Goal: Information Seeking & Learning: Learn about a topic

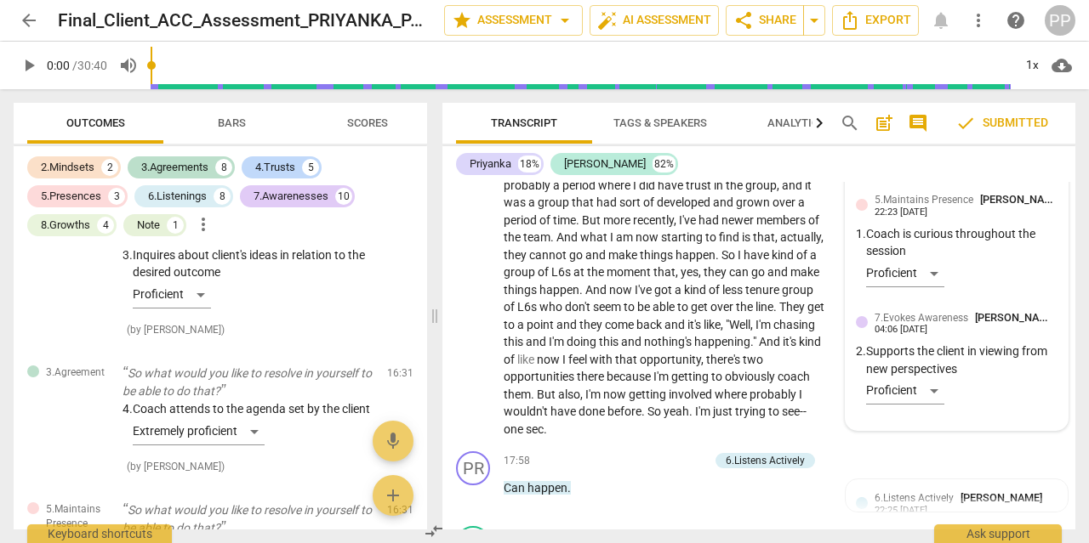
scroll to position [5580, 0]
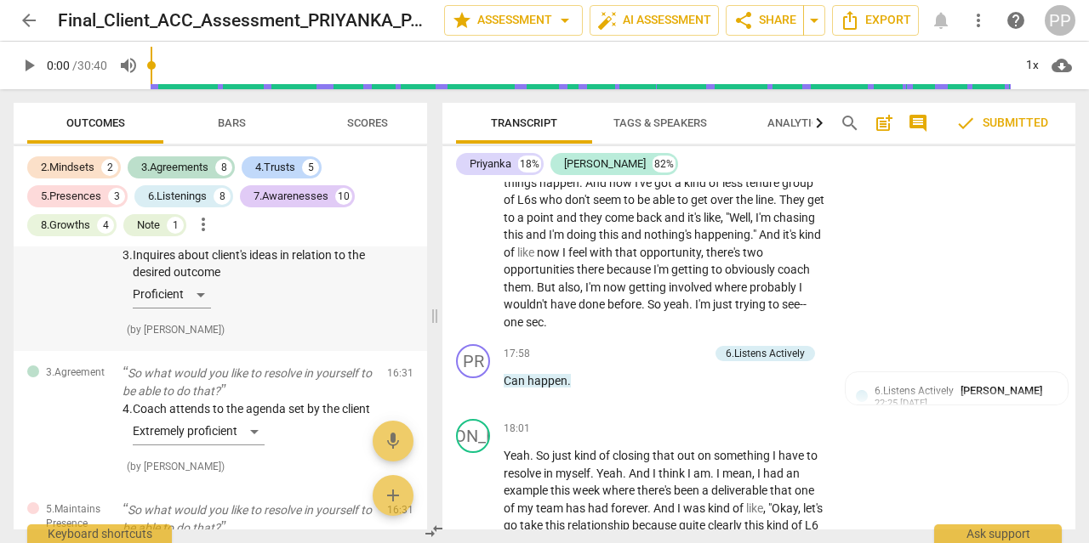
click at [309, 294] on div "3. Inquires about client's ideas in relation to the desired outcome Proficient" at bounding box center [247, 281] width 251 height 69
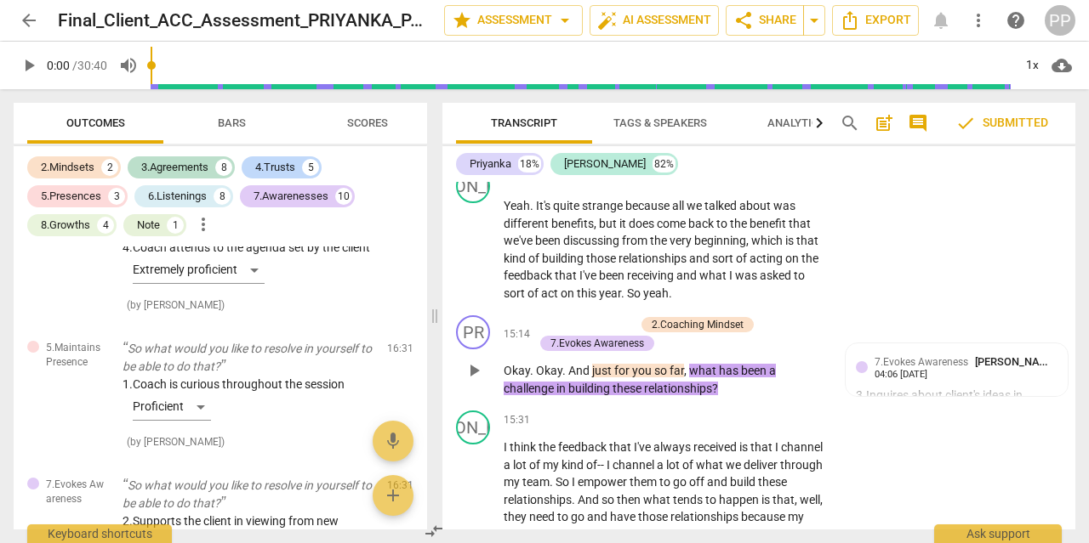
scroll to position [3658, 0]
click at [309, 290] on div "4. Coach attends to the agenda set by the client Extremely proficient" at bounding box center [247, 264] width 251 height 52
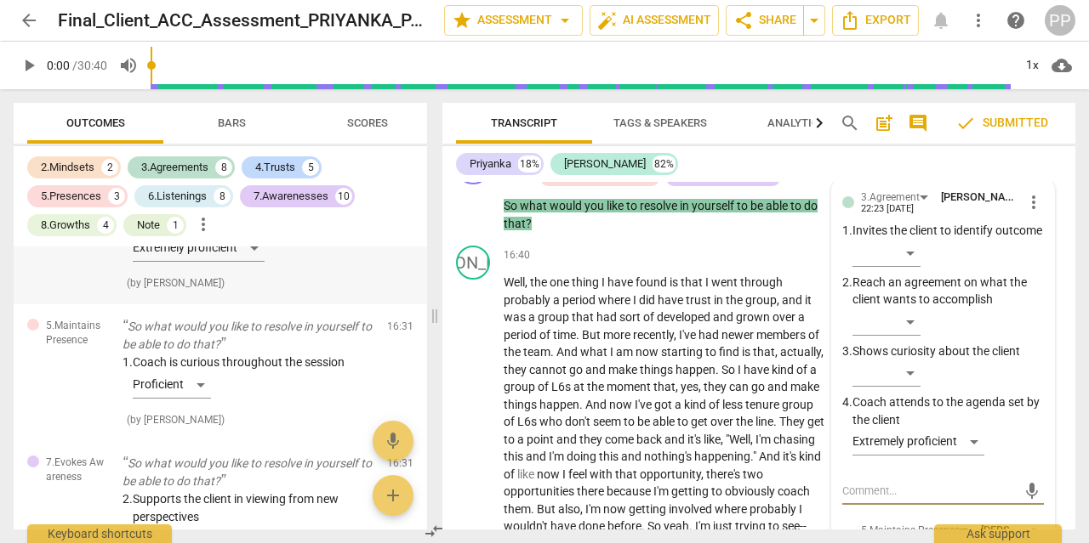
scroll to position [3821, 0]
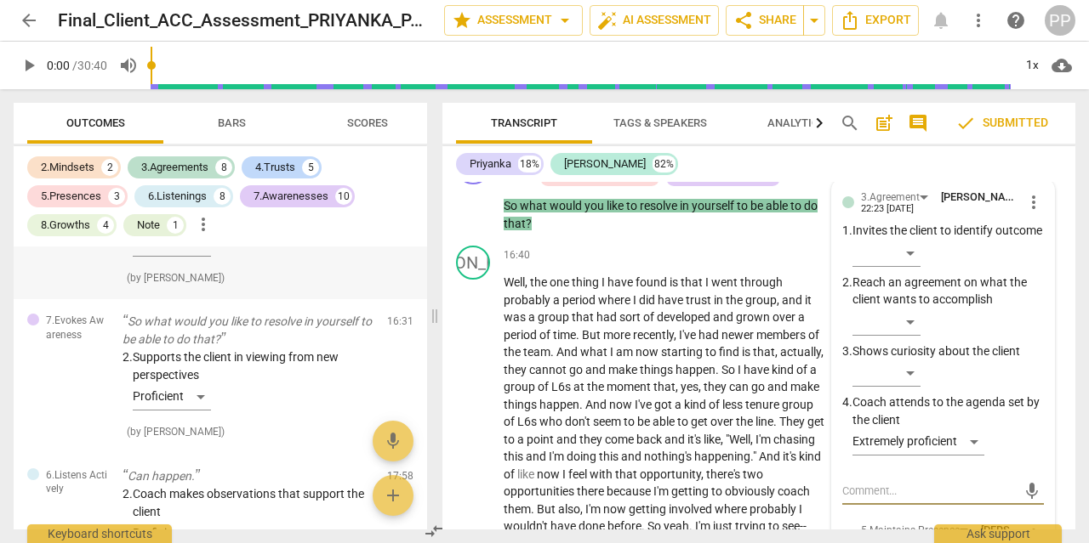
click at [282, 284] on div "1. Coach is curious throughout the session Proficient ( by [PERSON_NAME] )" at bounding box center [247, 249] width 251 height 74
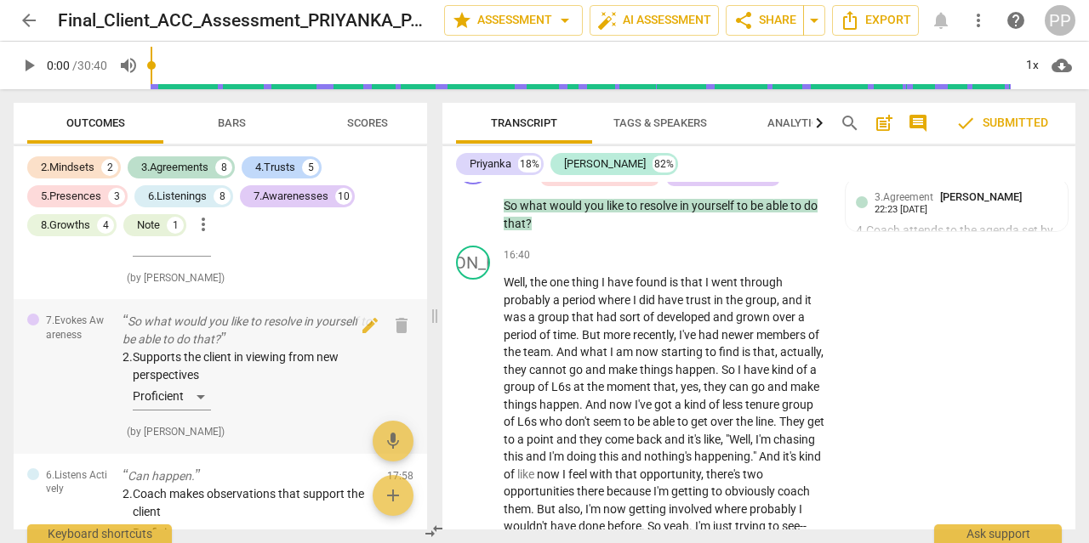
click at [287, 418] on div "2. Supports the client in viewing from new perspectives Proficient" at bounding box center [247, 383] width 251 height 69
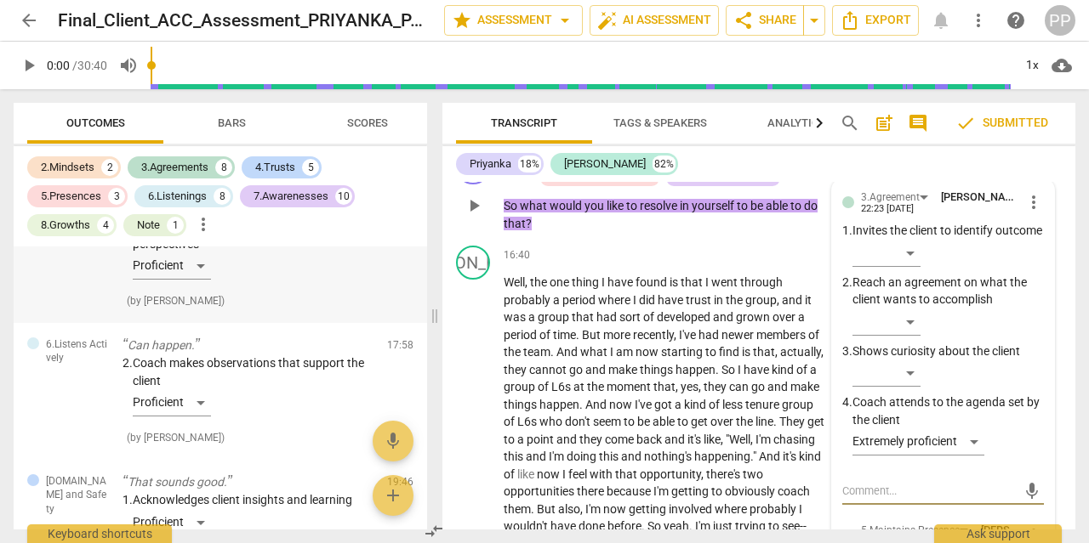
scroll to position [3953, 0]
click at [279, 307] on div "2. Supports the client in viewing from new perspectives Proficient ( by [PERSON…" at bounding box center [247, 263] width 251 height 92
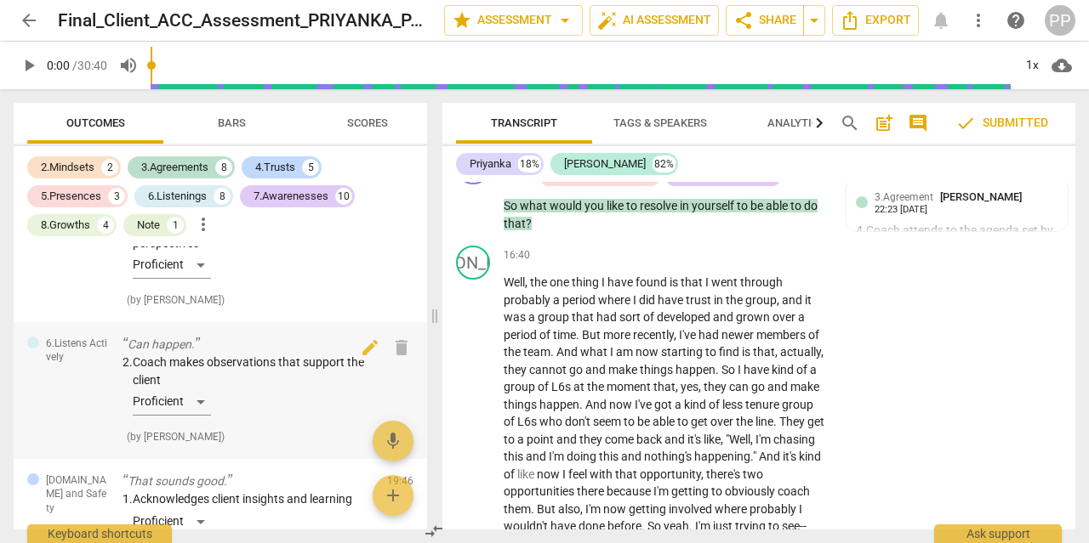
click at [280, 441] on div "2. Coach makes observations that support the client Proficient ( by [PERSON_NAM…" at bounding box center [247, 400] width 251 height 92
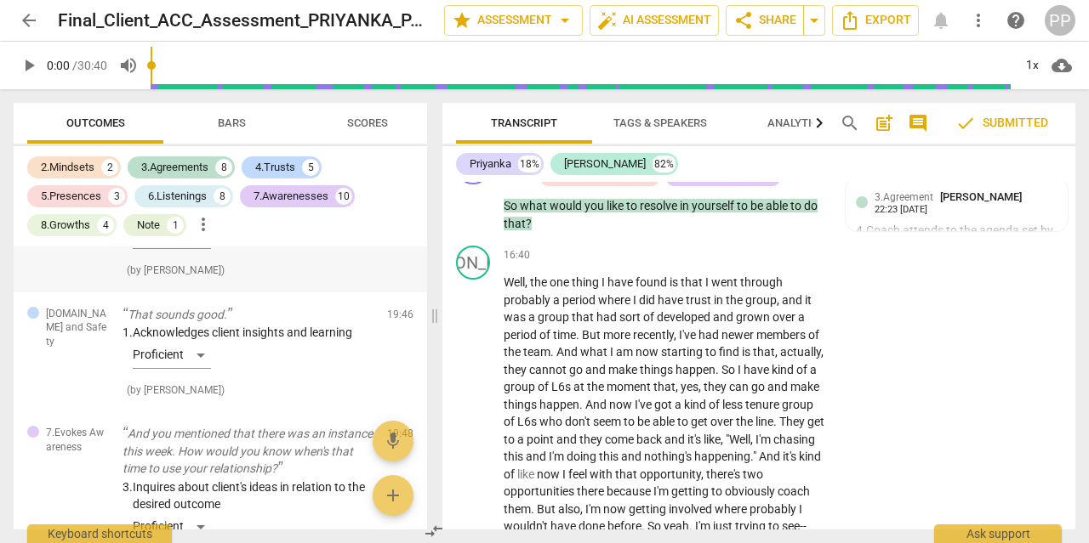
scroll to position [4139, 0]
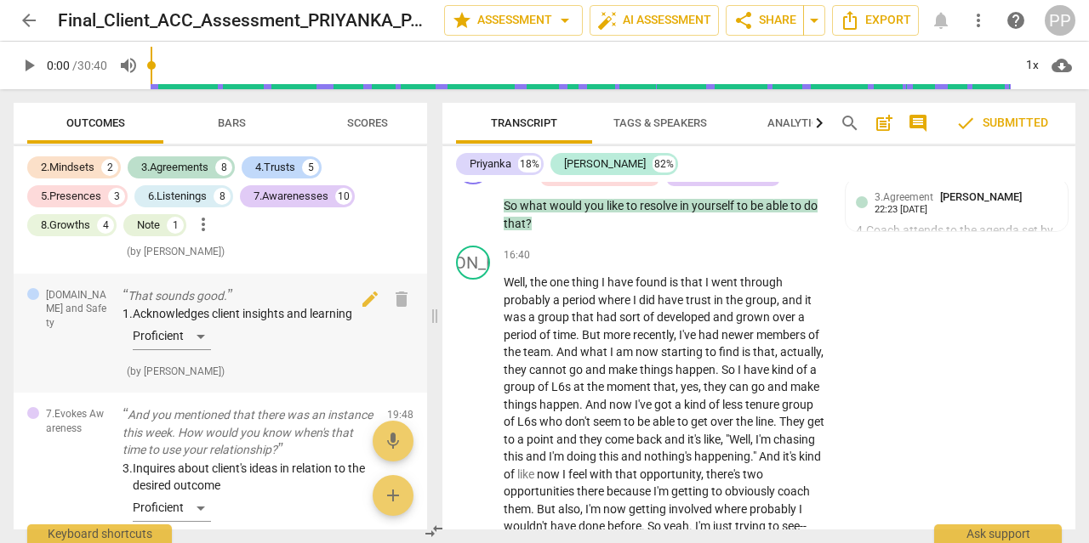
click at [294, 350] on div "1. Acknowledges client insights and learning Proficient" at bounding box center [247, 331] width 251 height 52
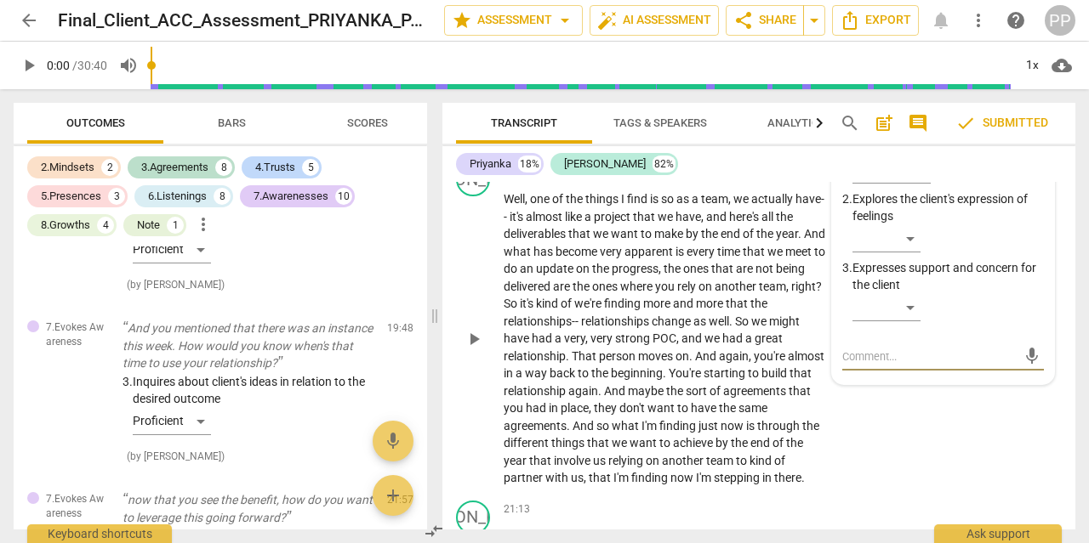
scroll to position [6302, 0]
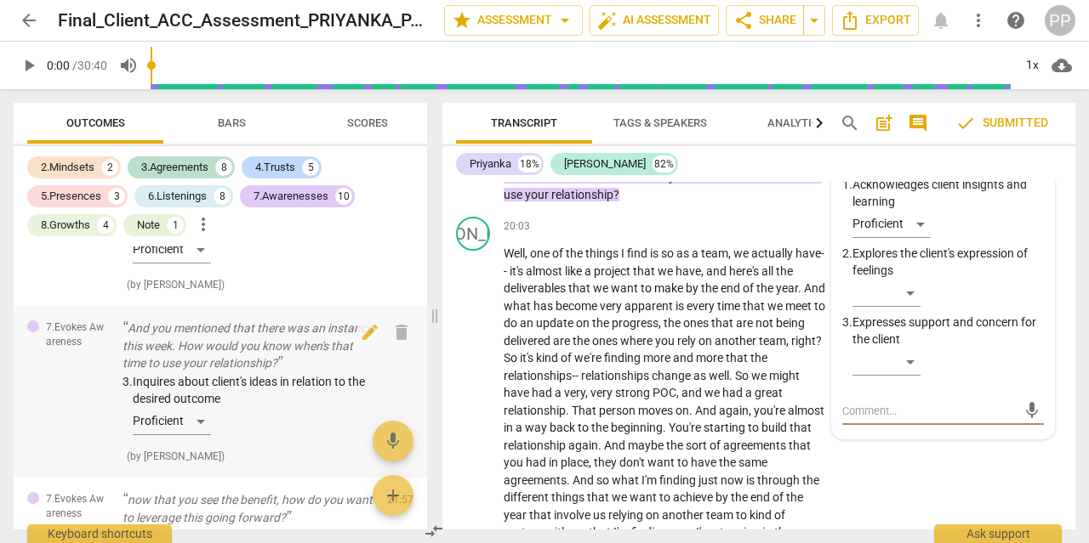
click at [277, 442] on div "3. Inquires about client's ideas in relation to the desired outcome Proficient" at bounding box center [247, 407] width 251 height 69
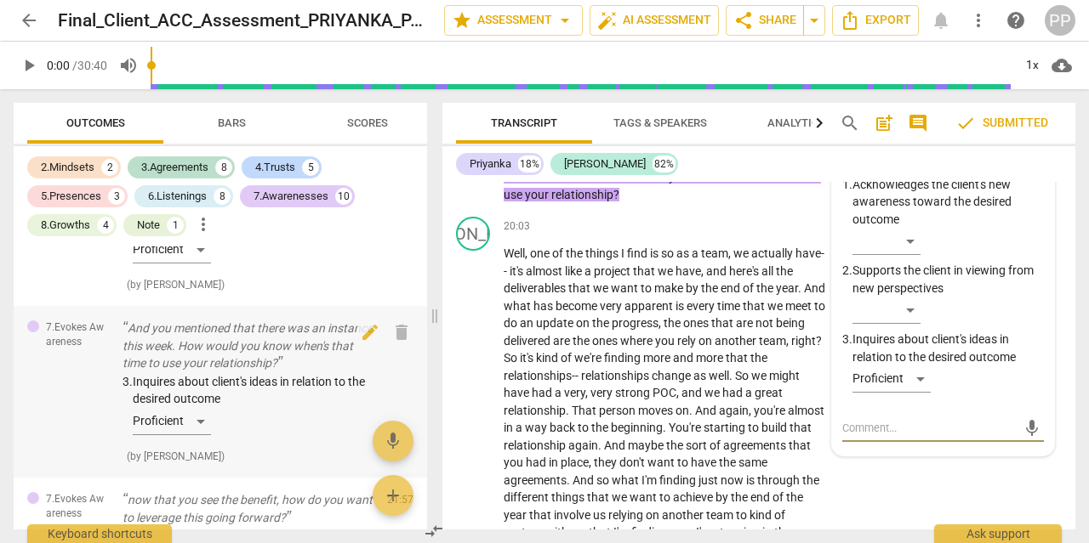
scroll to position [4431, 0]
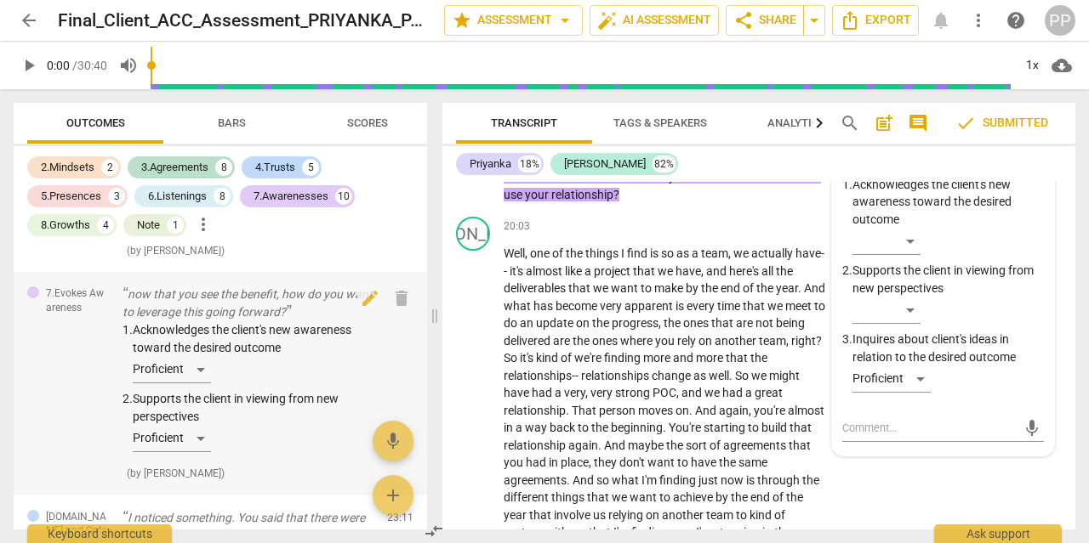
click at [285, 401] on div "1. Acknowledges the client's new awareness toward the desired outcome Proficien…" at bounding box center [247, 391] width 251 height 138
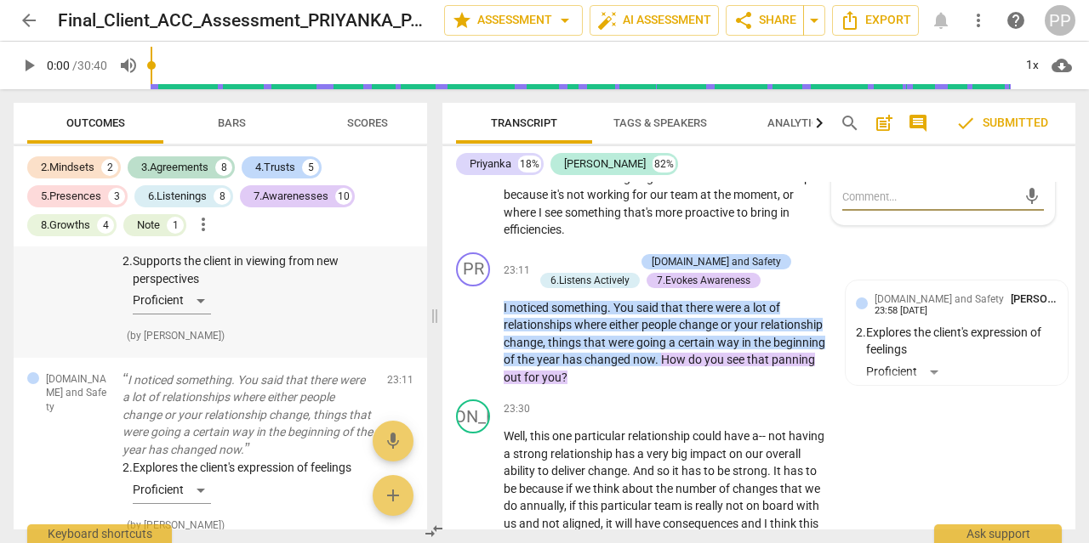
scroll to position [4629, 0]
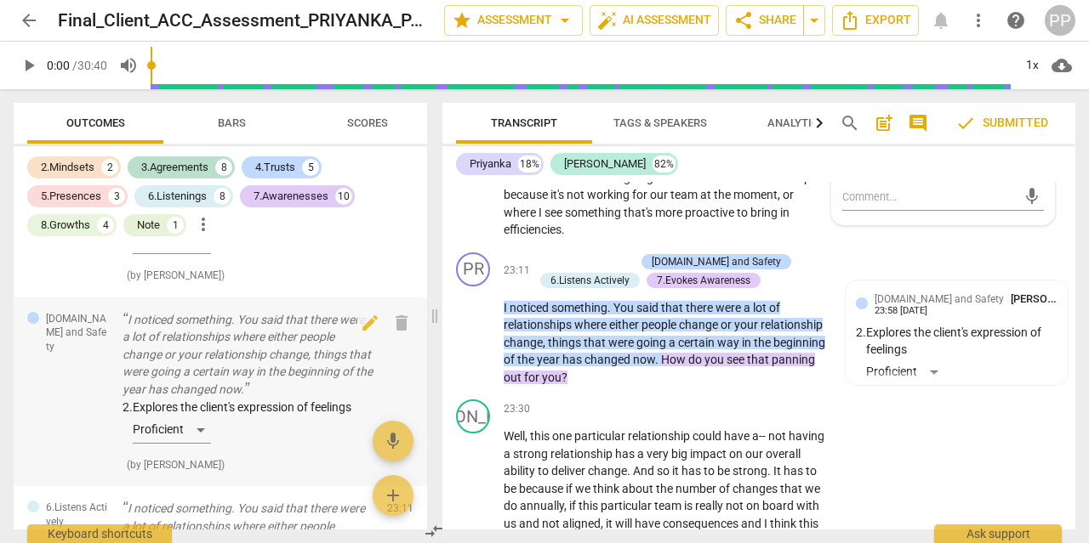
click at [282, 448] on div "2. Explores the client's expression of feelings Proficient" at bounding box center [247, 425] width 251 height 52
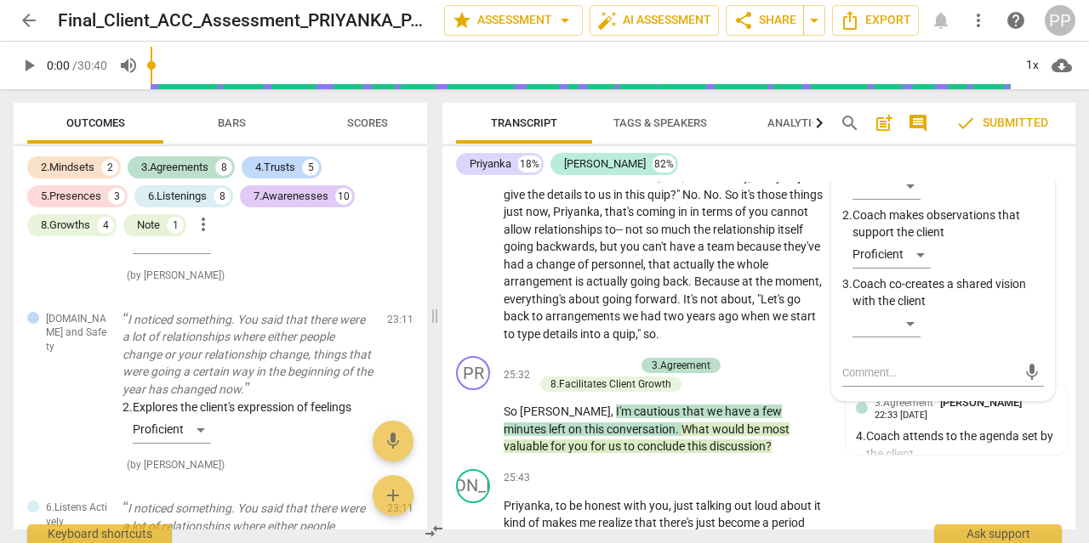
scroll to position [7687, 0]
click at [280, 395] on p "I noticed something. You said that there were a lot of relationships where eith…" at bounding box center [247, 355] width 251 height 88
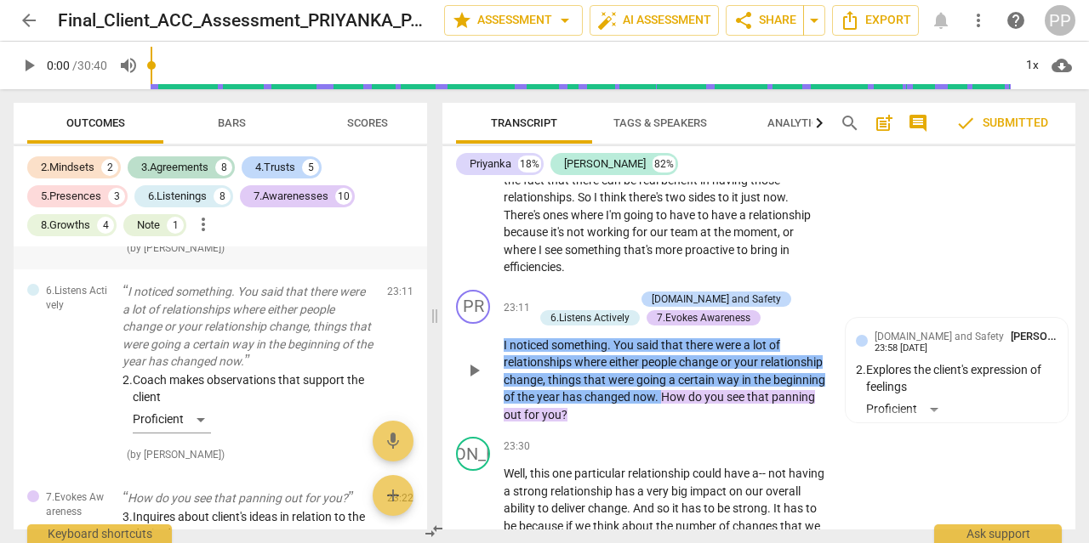
scroll to position [4847, 0]
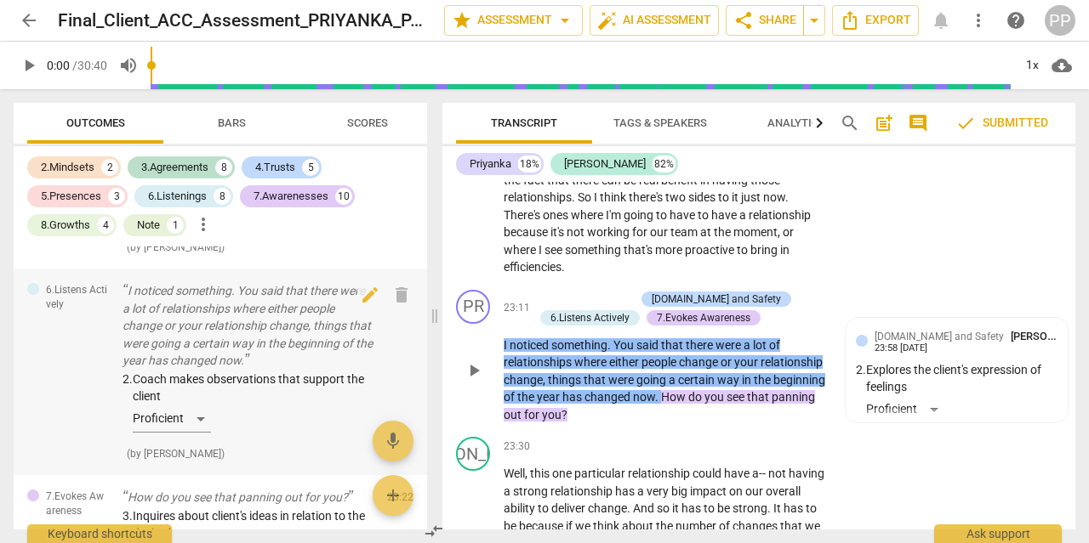
click at [275, 424] on div "2. Coach makes observations that support the client Proficient" at bounding box center [247, 405] width 251 height 69
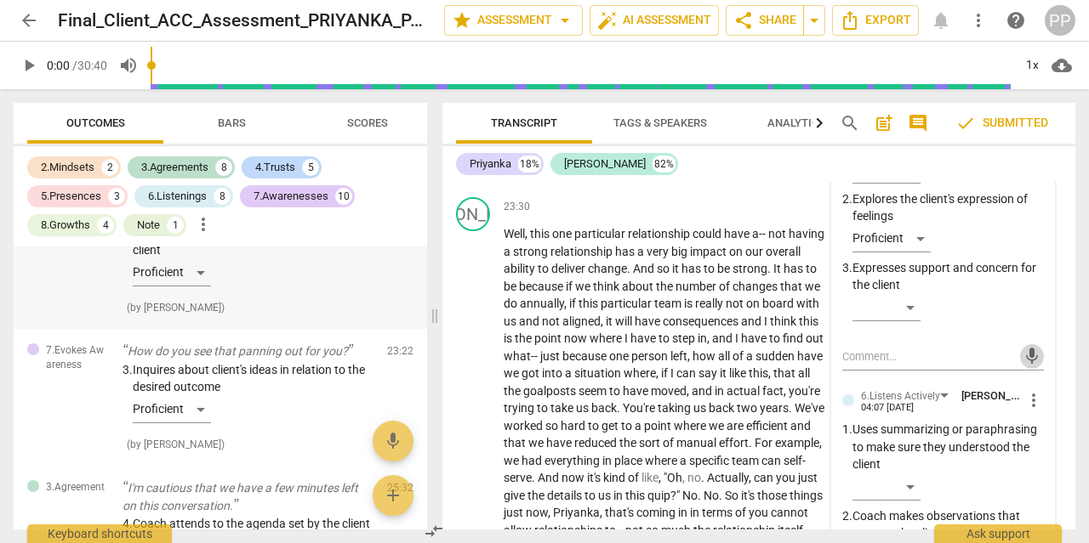
scroll to position [4994, 0]
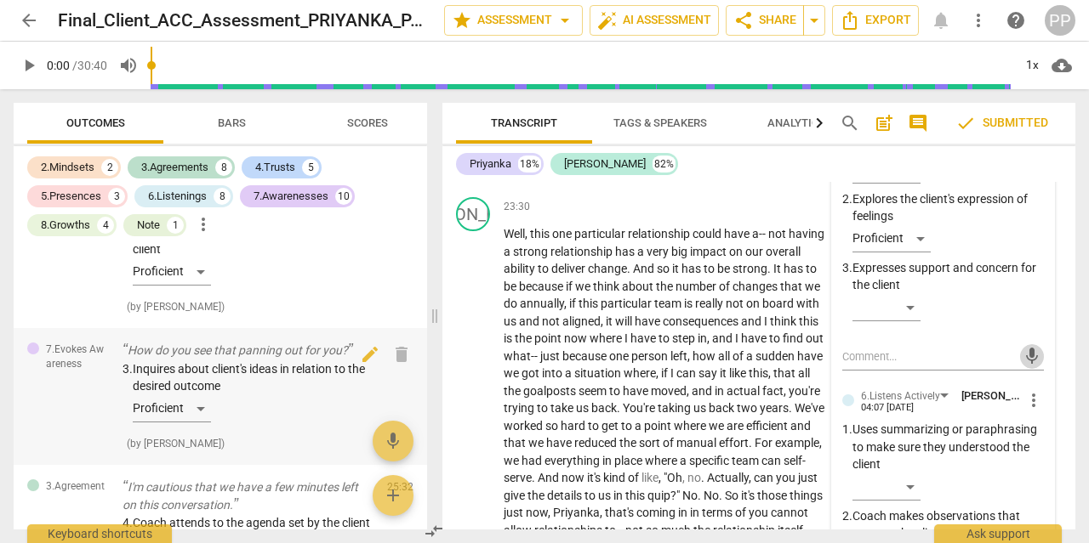
click at [268, 427] on div "3. Inquires about client's ideas in relation to the desired outcome Proficient" at bounding box center [247, 395] width 251 height 69
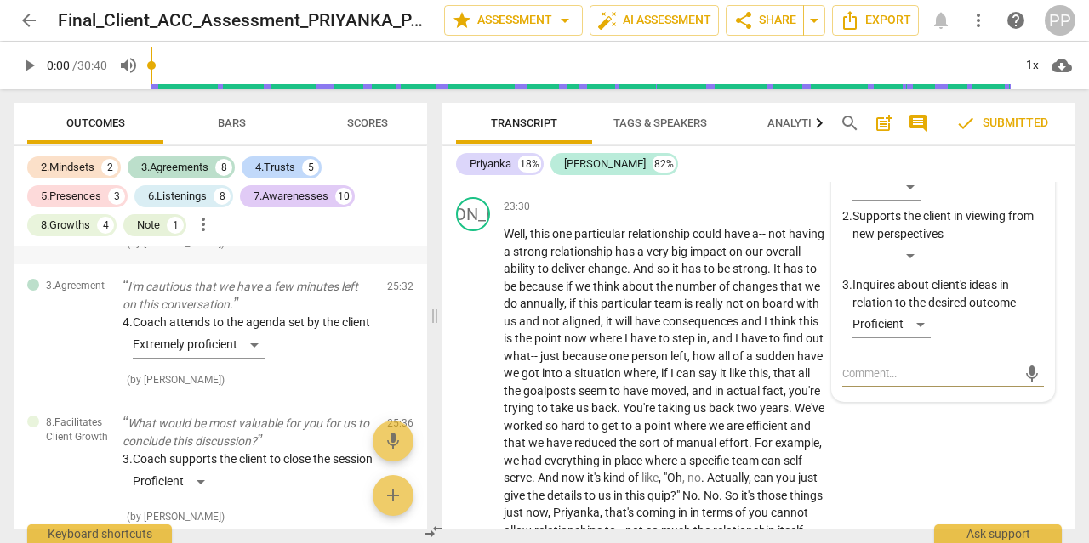
scroll to position [5196, 0]
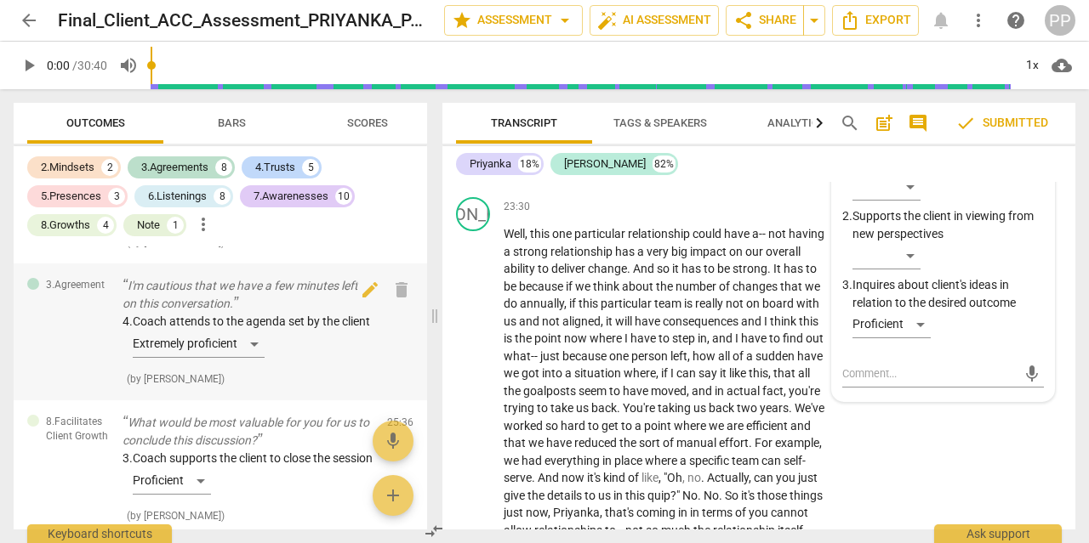
click at [319, 387] on div "4. Coach attends to the agenda set by the client Extremely proficient ( by [PER…" at bounding box center [247, 350] width 251 height 74
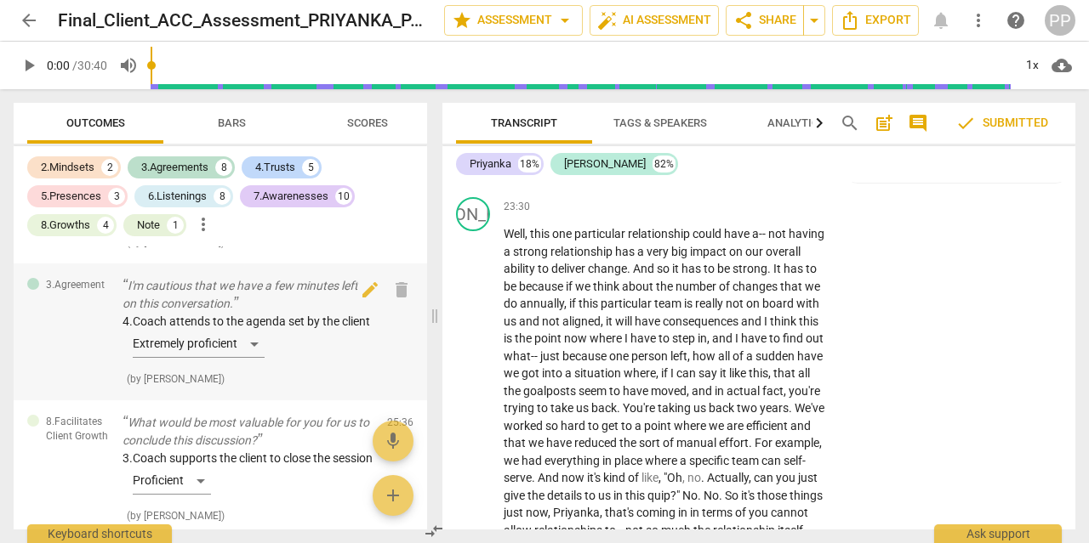
scroll to position [5253, 0]
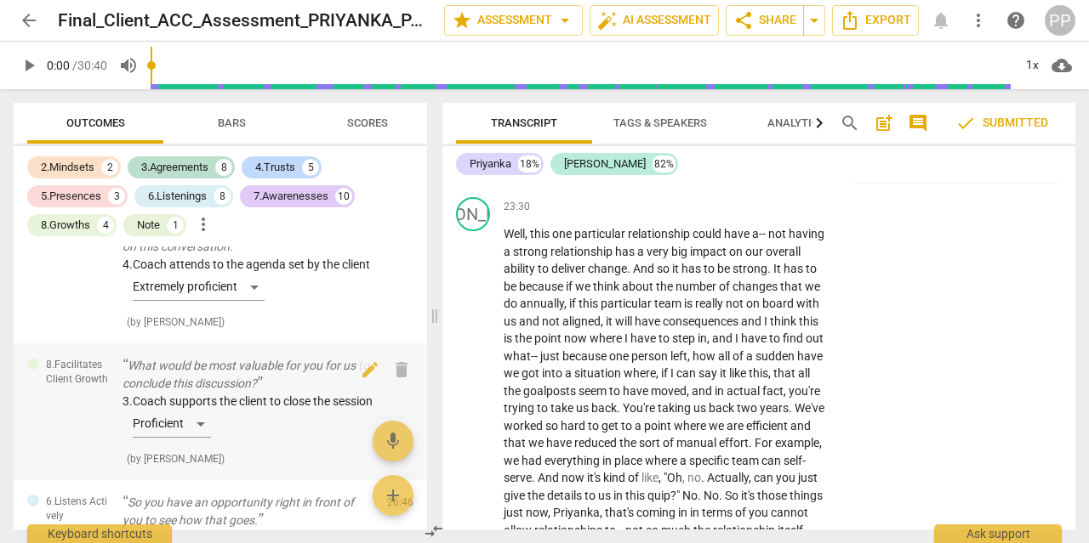
click at [293, 445] on div "3. Coach supports the client to close the session Proficient" at bounding box center [247, 419] width 251 height 52
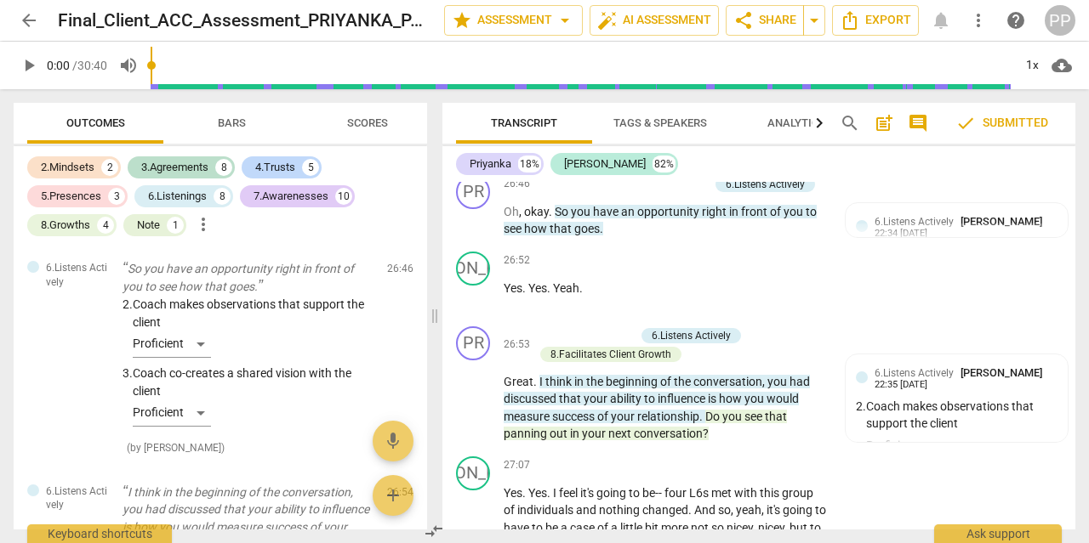
scroll to position [5488, 0]
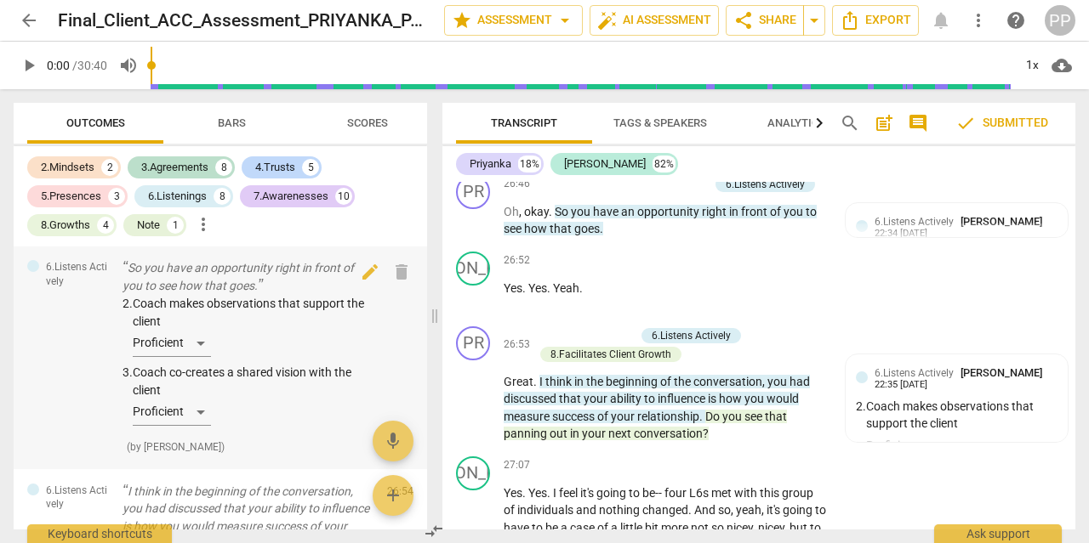
click at [299, 294] on p "So you have an opportunity right in front of you to see how that goes." at bounding box center [247, 276] width 251 height 35
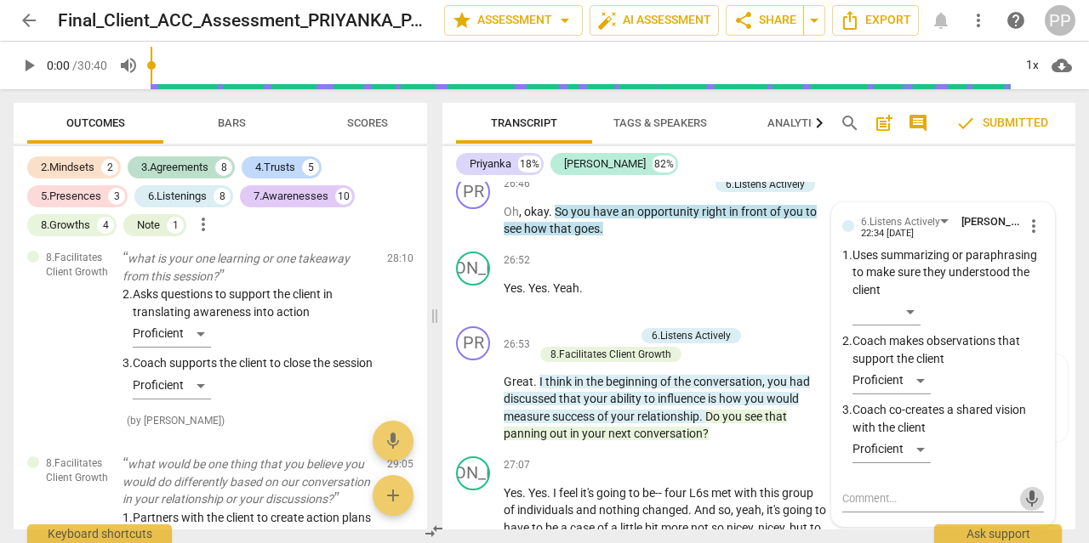
scroll to position [6264, 0]
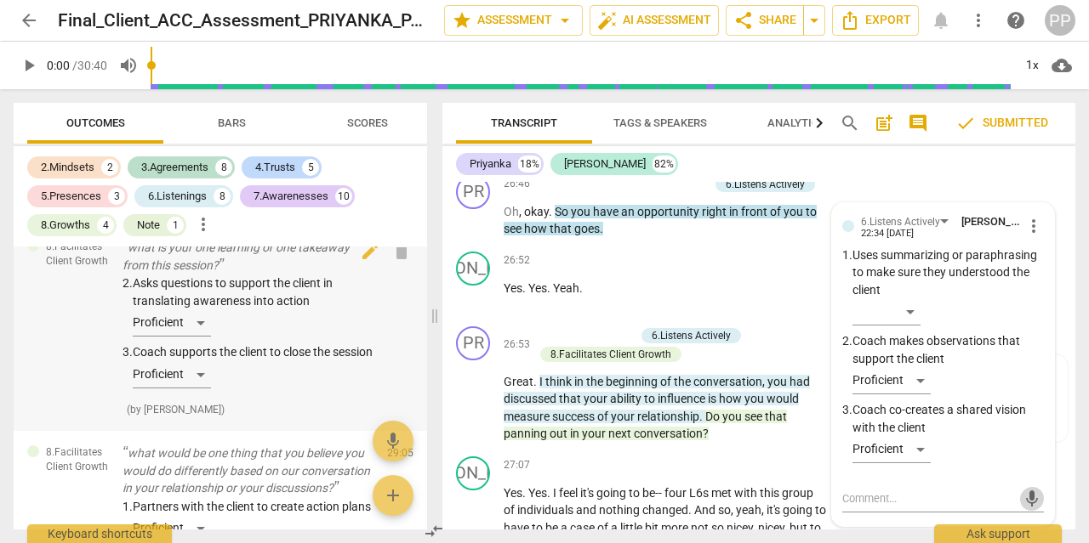
click at [262, 395] on div "2. Asks questions to support the client in translating awareness into action Pr…" at bounding box center [247, 335] width 251 height 121
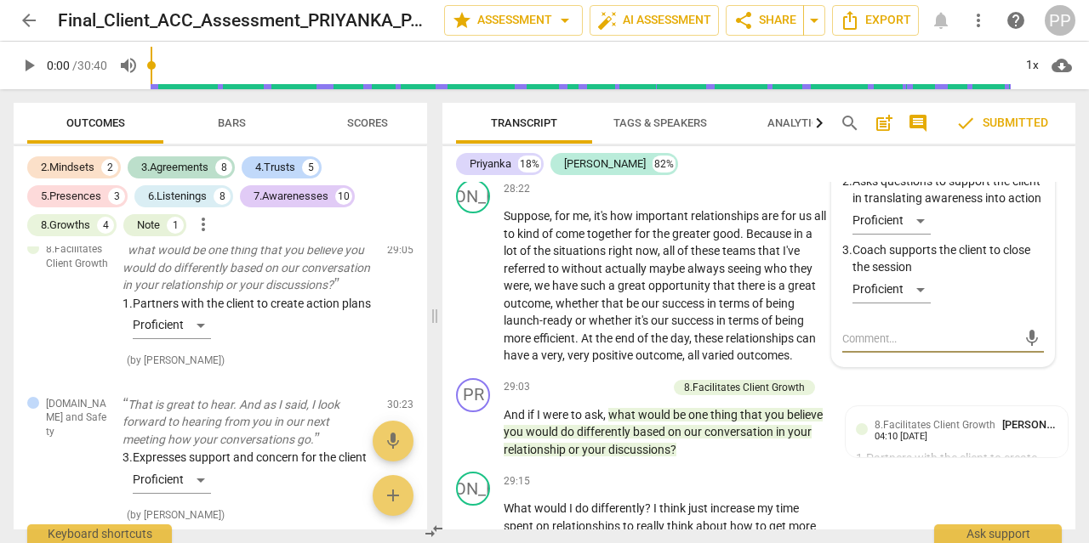
scroll to position [6463, 0]
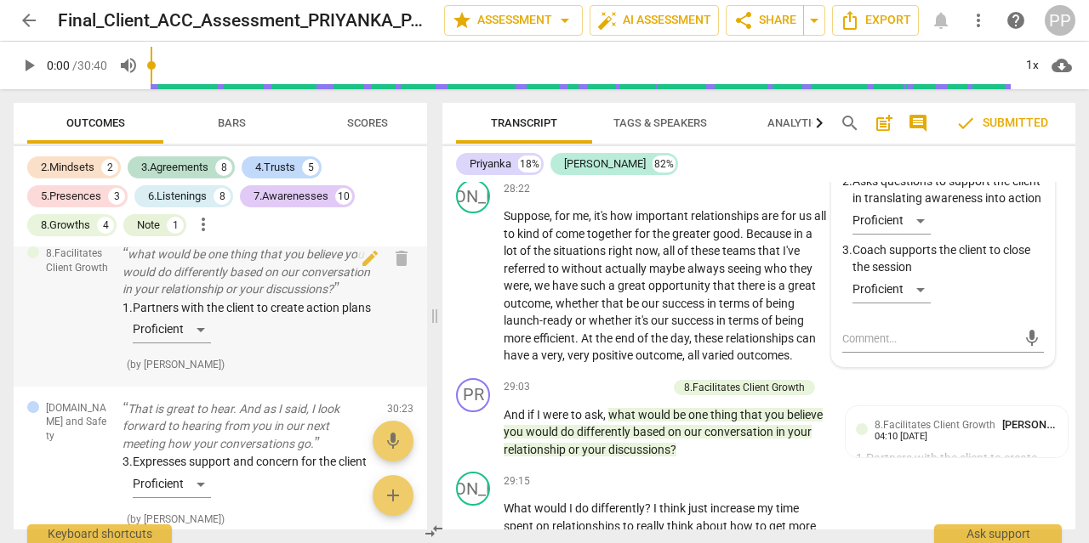
click at [196, 351] on div "1. Partners with the client to create action plans Proficient" at bounding box center [247, 325] width 251 height 52
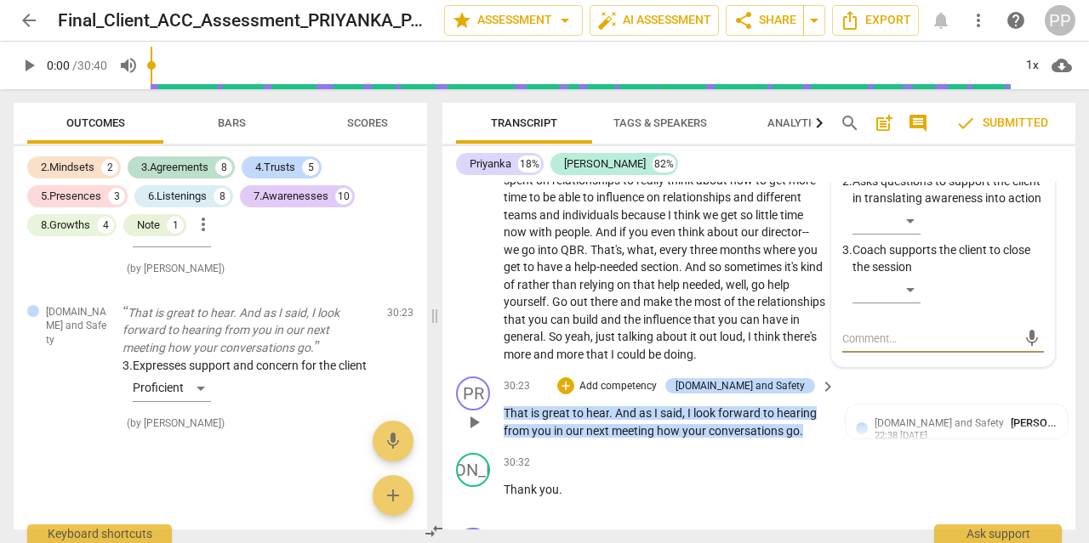
scroll to position [9347, 0]
